Goal: Ask a question

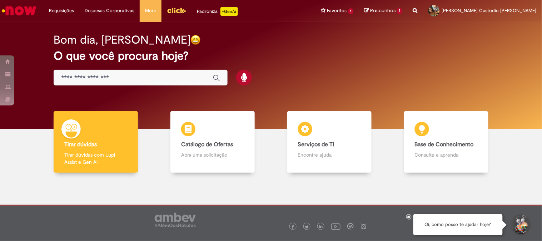
click at [87, 76] on input "Basta digitar aqui" at bounding box center [133, 78] width 144 height 8
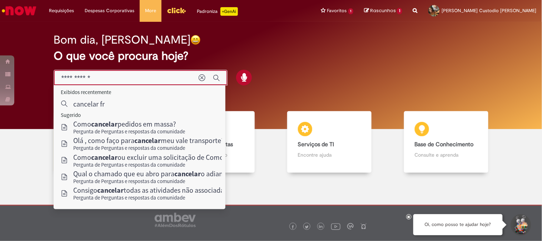
type input "**********"
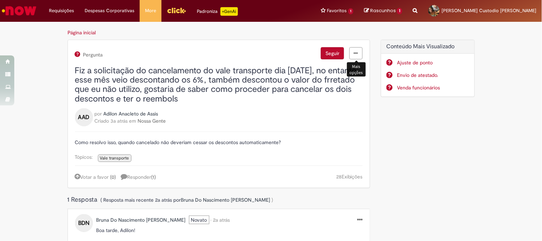
click at [354, 54] on icon "menu Ações" at bounding box center [356, 53] width 4 height 5
click at [86, 59] on div "Pergunta Seguir Favorito Denúncia de conteúdo" at bounding box center [219, 54] width 288 height 14
click at [88, 56] on span "Pergunta" at bounding box center [92, 55] width 21 height 6
click at [88, 31] on link "Página inicial" at bounding box center [82, 32] width 28 height 6
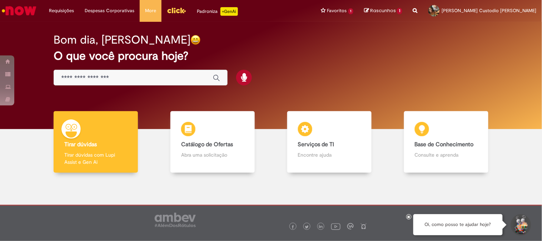
click at [328, 58] on h2 "O que você procura hoje?" at bounding box center [271, 56] width 434 height 13
